Goal: Task Accomplishment & Management: Manage account settings

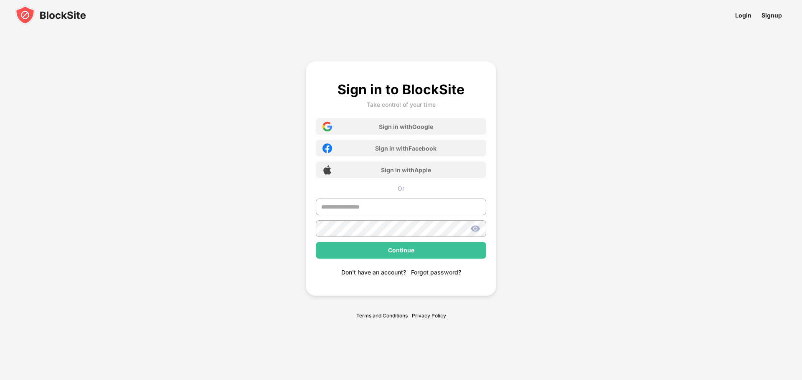
click at [20, 8] on img at bounding box center [50, 15] width 71 height 20
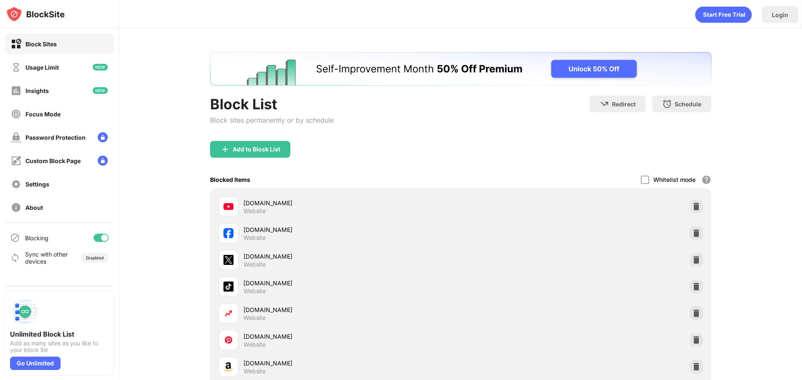
click at [99, 237] on div at bounding box center [101, 238] width 15 height 8
click at [95, 239] on div at bounding box center [97, 238] width 7 height 7
